Goal: Task Accomplishment & Management: Complete application form

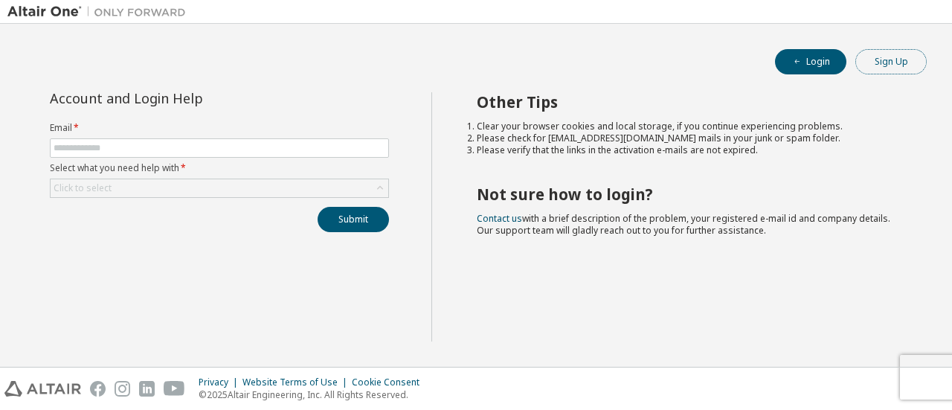
click at [888, 62] on button "Sign Up" at bounding box center [890, 61] width 71 height 25
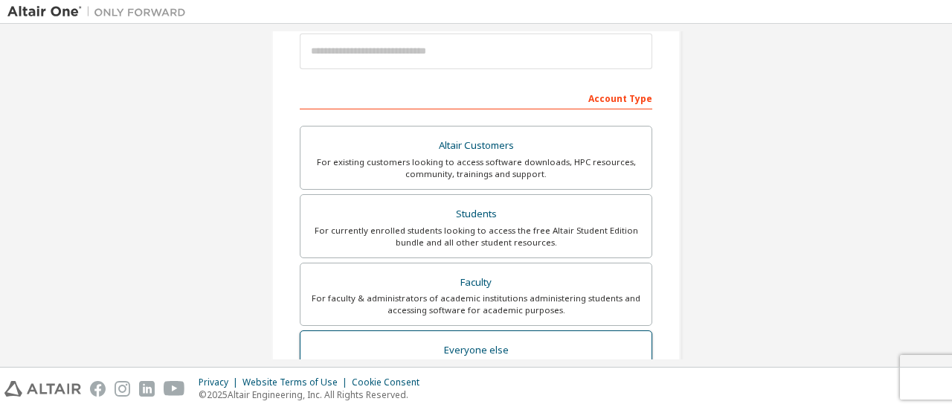
scroll to position [179, 0]
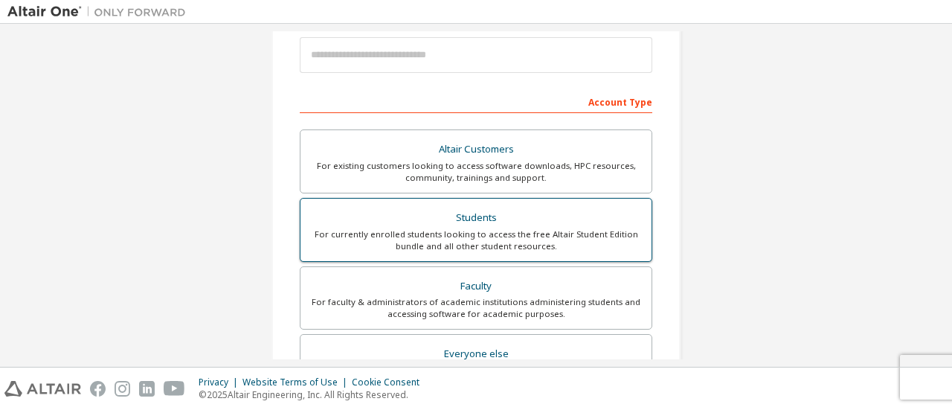
click at [431, 237] on div "For currently enrolled students looking to access the free Altair Student Editi…" at bounding box center [475, 240] width 333 height 24
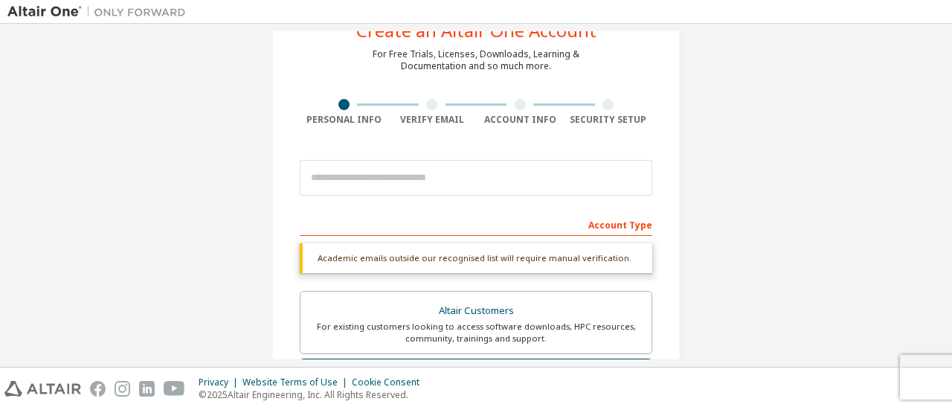
scroll to position [0, 0]
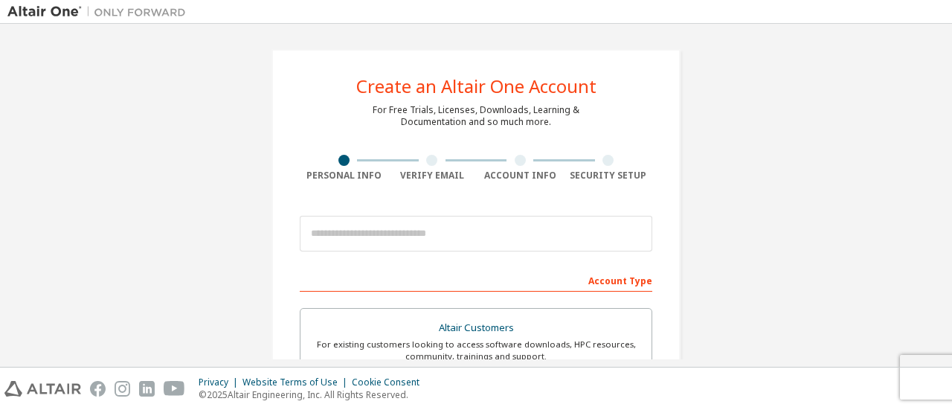
scroll to position [121, 0]
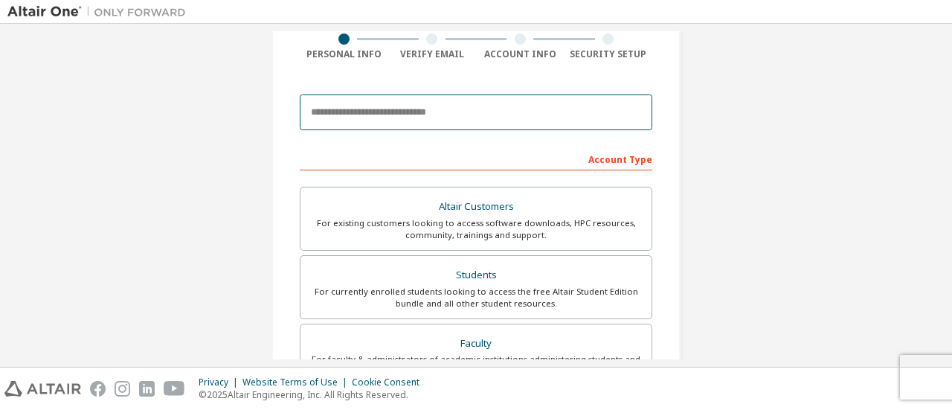
drag, startPoint x: 0, startPoint y: 0, endPoint x: 476, endPoint y: 124, distance: 491.9
click at [476, 124] on input "email" at bounding box center [476, 112] width 353 height 36
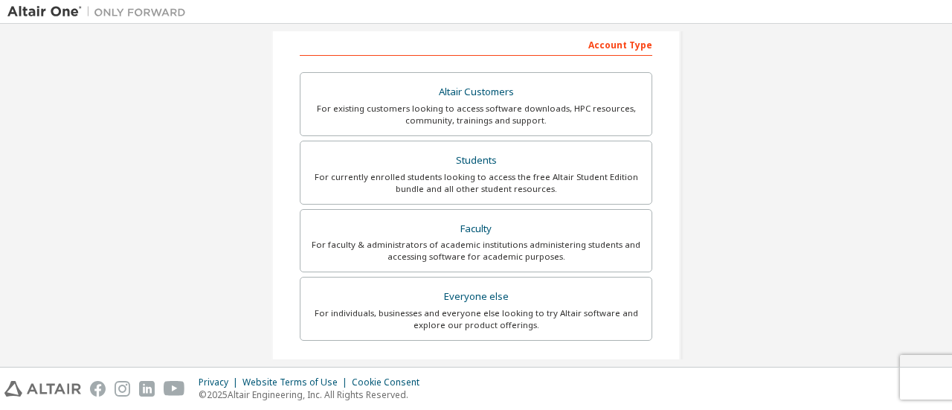
scroll to position [255, 0]
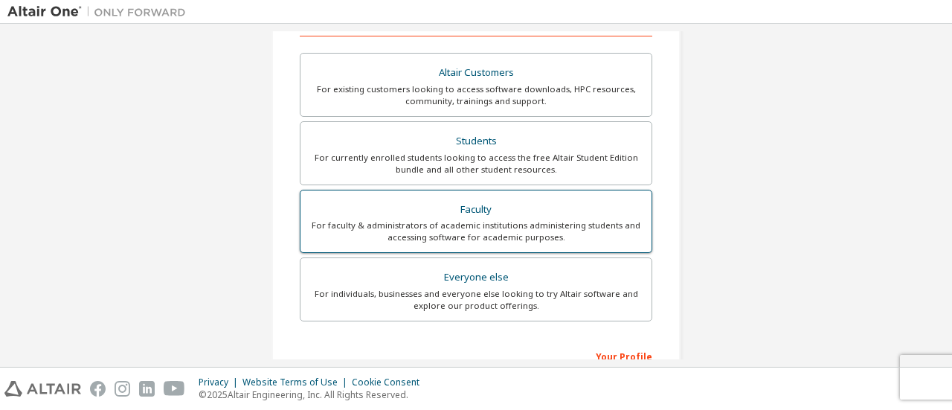
type input "**********"
click at [476, 228] on div "For faculty & administrators of academic institutions administering students an…" at bounding box center [475, 231] width 333 height 24
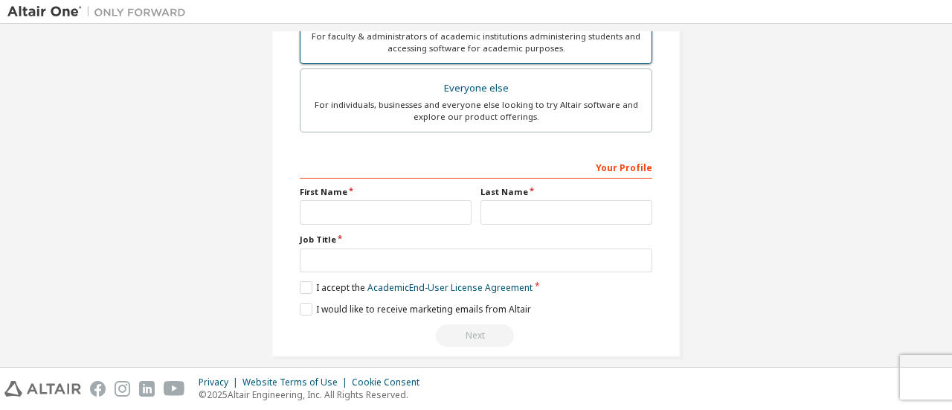
scroll to position [447, 0]
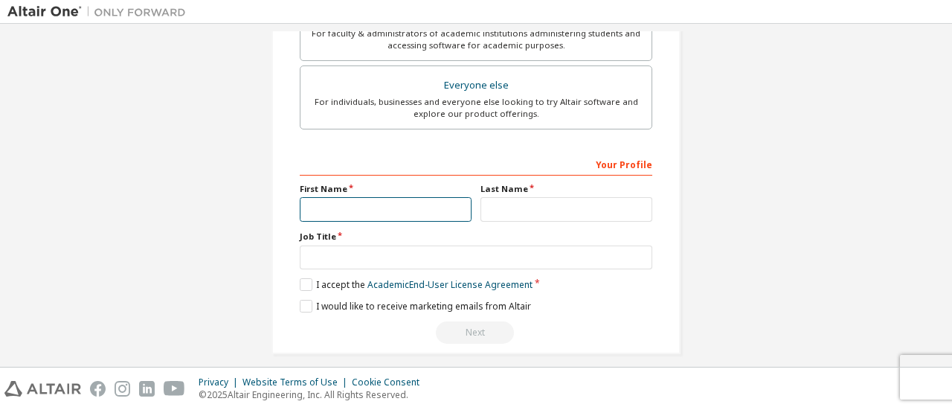
click at [418, 209] on input "text" at bounding box center [386, 209] width 172 height 25
type input "**********"
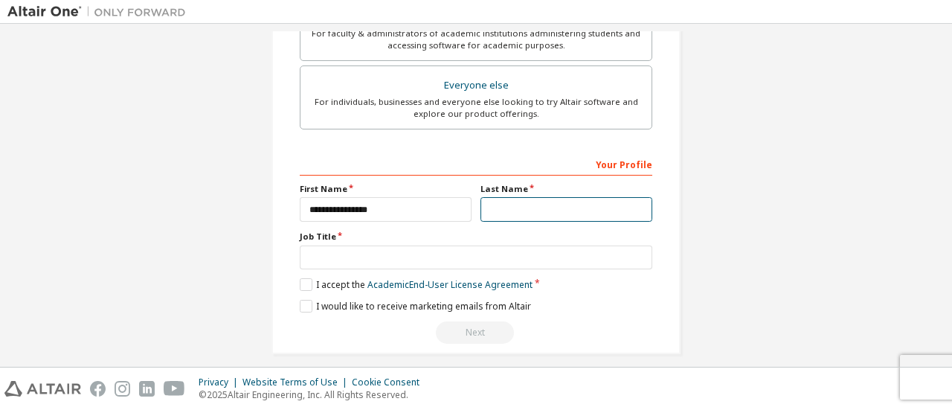
click at [504, 205] on input "text" at bounding box center [566, 209] width 172 height 25
type input "*********"
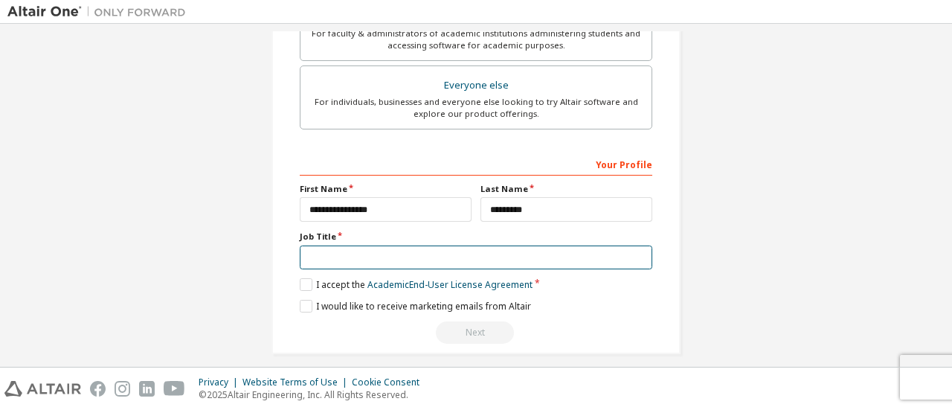
click at [373, 258] on input "text" at bounding box center [476, 257] width 353 height 25
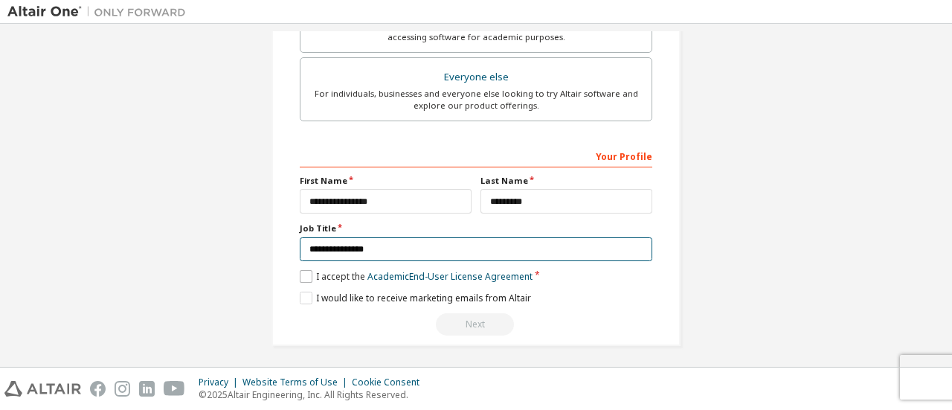
type input "**********"
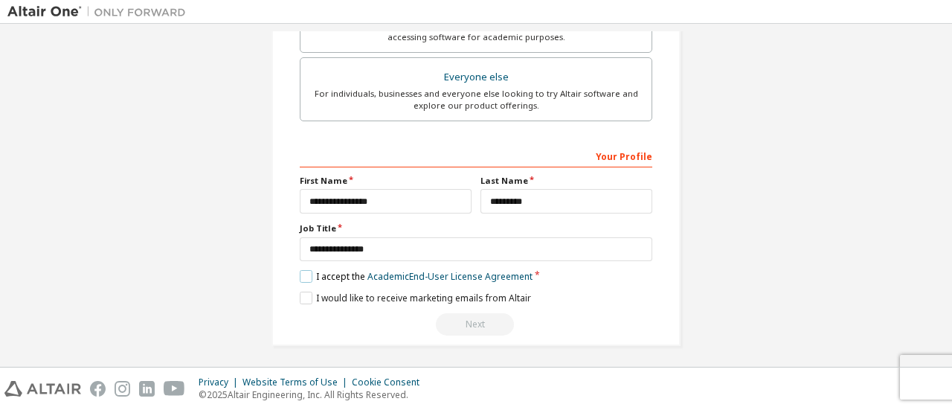
click at [305, 270] on label "I accept the Academic End-User License Agreement" at bounding box center [416, 276] width 233 height 13
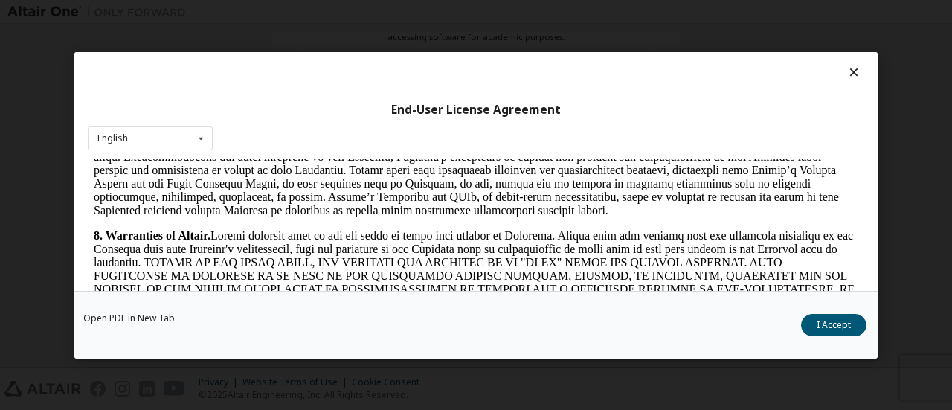
scroll to position [1766, 0]
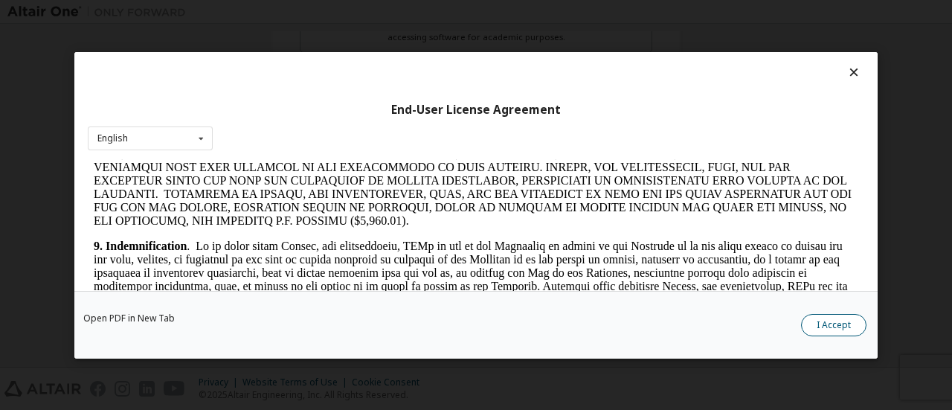
click at [834, 318] on button "I Accept" at bounding box center [833, 324] width 65 height 22
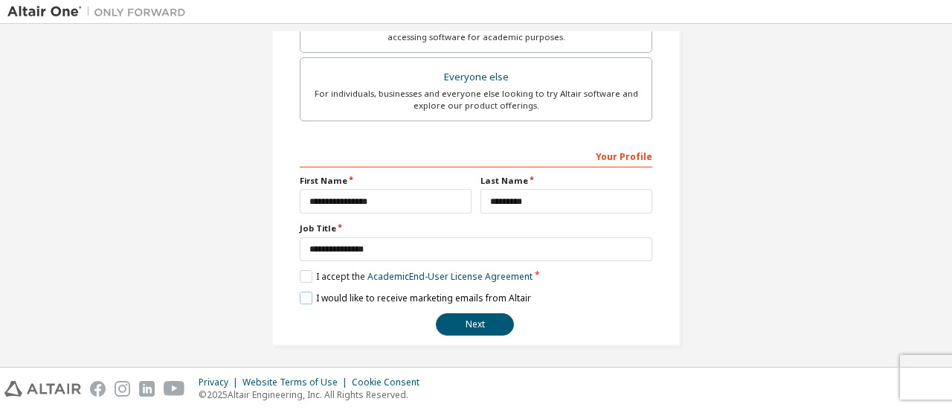
click at [300, 292] on label "I would like to receive marketing emails from Altair" at bounding box center [415, 298] width 231 height 13
click at [482, 318] on button "Next" at bounding box center [475, 324] width 78 height 22
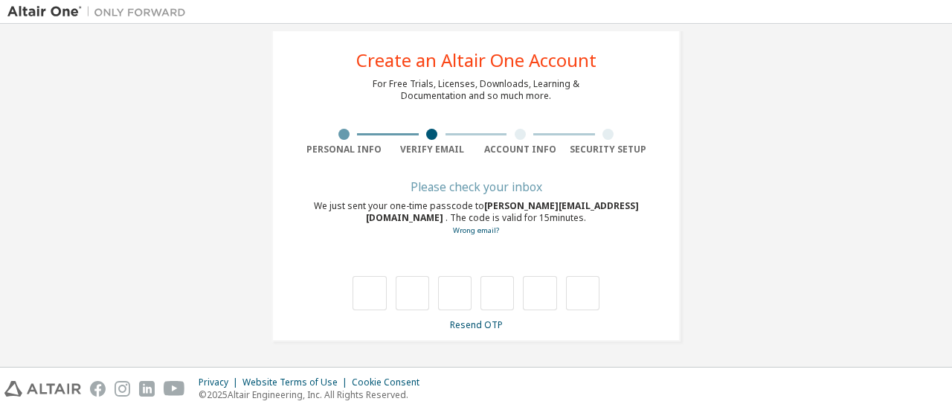
scroll to position [25, 0]
type input "*"
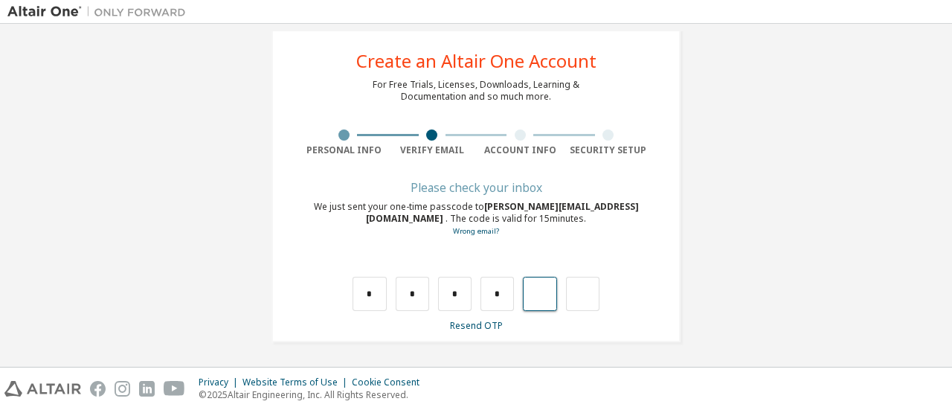
type input "*"
